Goal: Task Accomplishment & Management: Manage account settings

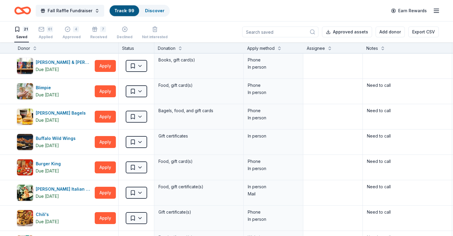
type textarea "Need to call"
click at [55, 33] on div "62 Applied" at bounding box center [46, 32] width 15 height 13
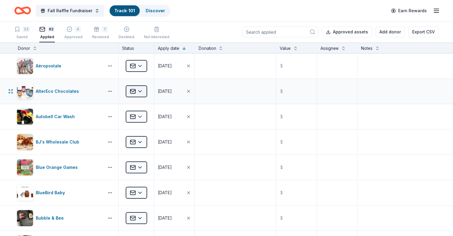
click at [148, 92] on html "Fall Raffle Fundraiser Track · 101 Discover Earn Rewards 22 Saved 62 Applied 4 …" at bounding box center [226, 118] width 453 height 236
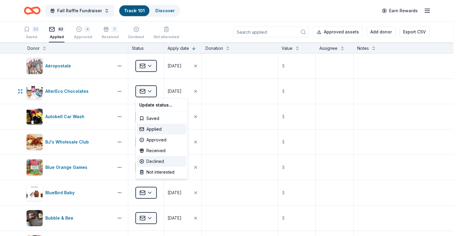
click at [151, 158] on div "Declined" at bounding box center [161, 161] width 49 height 11
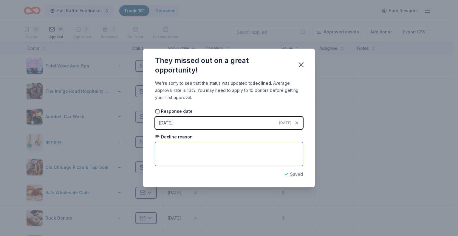
click at [173, 148] on textarea at bounding box center [229, 154] width 148 height 24
type textarea "Warm weather shipping. Can reach out another time!"
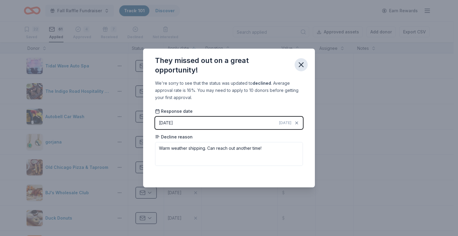
click at [299, 64] on icon "button" at bounding box center [301, 64] width 8 height 8
